Goal: Task Accomplishment & Management: Use online tool/utility

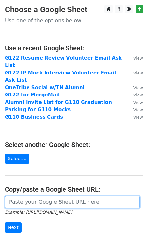
click at [14, 196] on input "url" at bounding box center [72, 202] width 135 height 12
paste input "https://docs.google.com/spreadsheets/d/18tK_wVdNZ-4F0js4kdWF5-_G045F-KLK1DktyBf…"
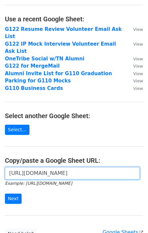
scroll to position [41, 0]
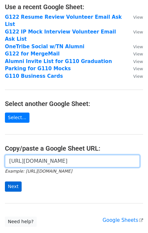
type input "https://docs.google.com/spreadsheets/d/18tK_wVdNZ-4F0js4kdWF5-_G045F-KLK1DktyBf…"
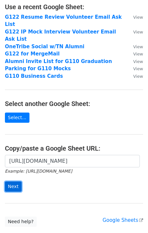
click at [12, 182] on input "Next" at bounding box center [13, 187] width 17 height 10
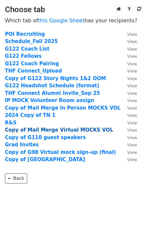
click at [26, 131] on strong "Copy of Mail Merge Virtual MOCKS VOL" at bounding box center [59, 130] width 109 height 6
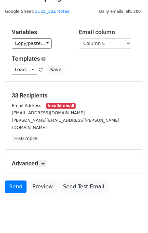
scroll to position [14, 0]
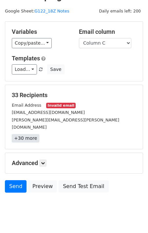
click at [29, 134] on link "+30 more" at bounding box center [26, 138] width 28 height 8
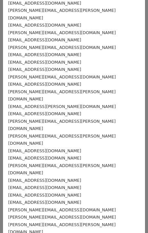
scroll to position [0, 0]
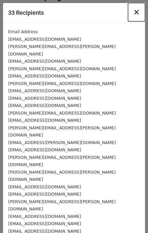
click at [139, 14] on span "×" at bounding box center [137, 12] width 7 height 9
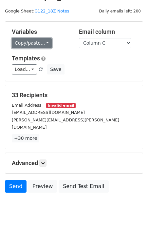
click at [35, 42] on link "Copy/paste..." at bounding box center [32, 43] width 40 height 10
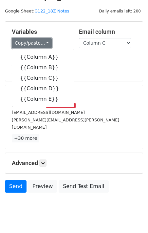
click at [35, 42] on link "Copy/paste..." at bounding box center [32, 43] width 40 height 10
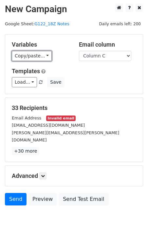
scroll to position [1, 0]
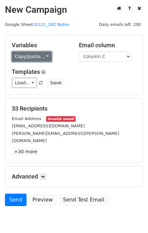
click at [44, 56] on link "Copy/paste..." at bounding box center [32, 57] width 40 height 10
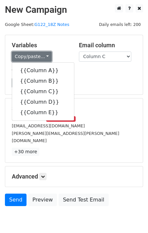
click at [44, 56] on link "Copy/paste..." at bounding box center [32, 57] width 40 height 10
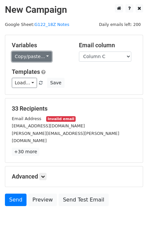
click at [37, 56] on link "Copy/paste..." at bounding box center [32, 57] width 40 height 10
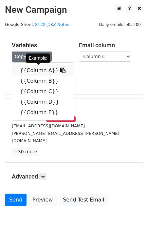
click at [37, 69] on link "{{Column A}}" at bounding box center [43, 70] width 62 height 11
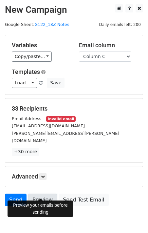
click at [38, 194] on link "Preview" at bounding box center [42, 200] width 29 height 12
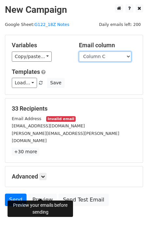
click at [119, 55] on select "Column A Column B Column C Column D Column E" at bounding box center [105, 57] width 53 height 10
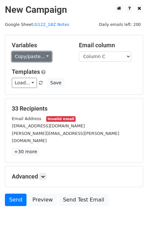
click at [45, 55] on link "Copy/paste..." at bounding box center [32, 57] width 40 height 10
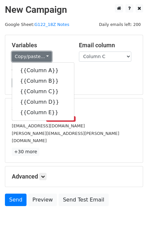
click at [45, 55] on link "Copy/paste..." at bounding box center [32, 57] width 40 height 10
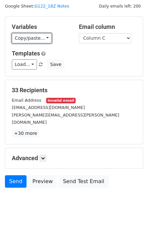
scroll to position [22, 0]
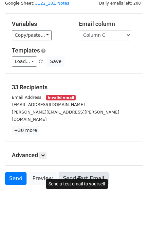
click at [78, 172] on link "Send Test Email" at bounding box center [84, 178] width 50 height 12
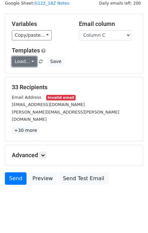
click at [32, 61] on link "Load..." at bounding box center [24, 61] width 25 height 10
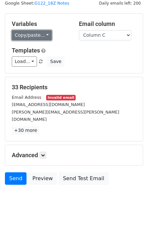
click at [46, 36] on link "Copy/paste..." at bounding box center [32, 35] width 40 height 10
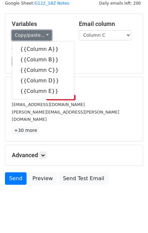
click at [46, 36] on link "Copy/paste..." at bounding box center [32, 35] width 40 height 10
